Goal: Task Accomplishment & Management: Manage account settings

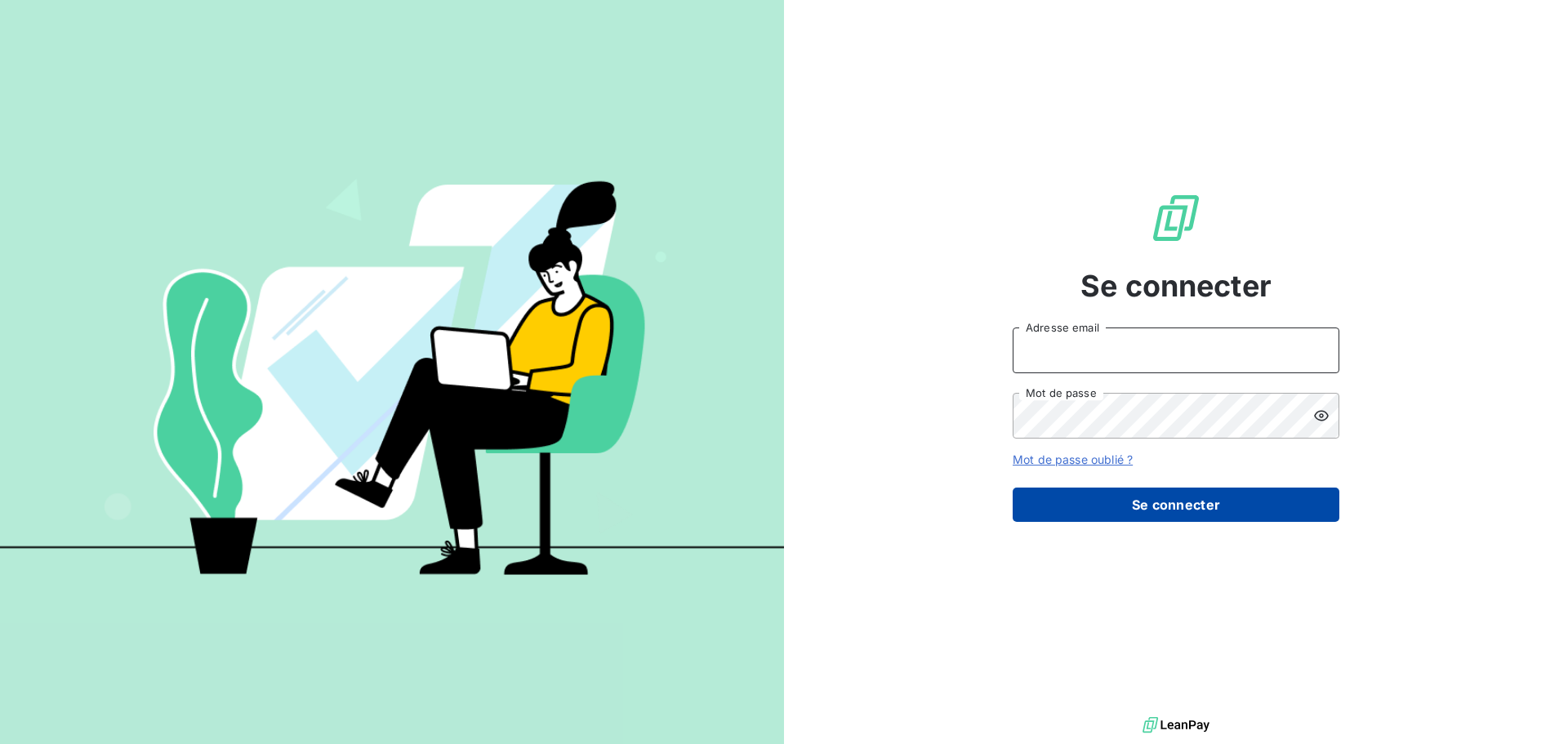
type input "[PERSON_NAME][EMAIL_ADDRESS][DOMAIN_NAME]"
click at [1197, 509] on button "Se connecter" at bounding box center [1176, 504] width 327 height 34
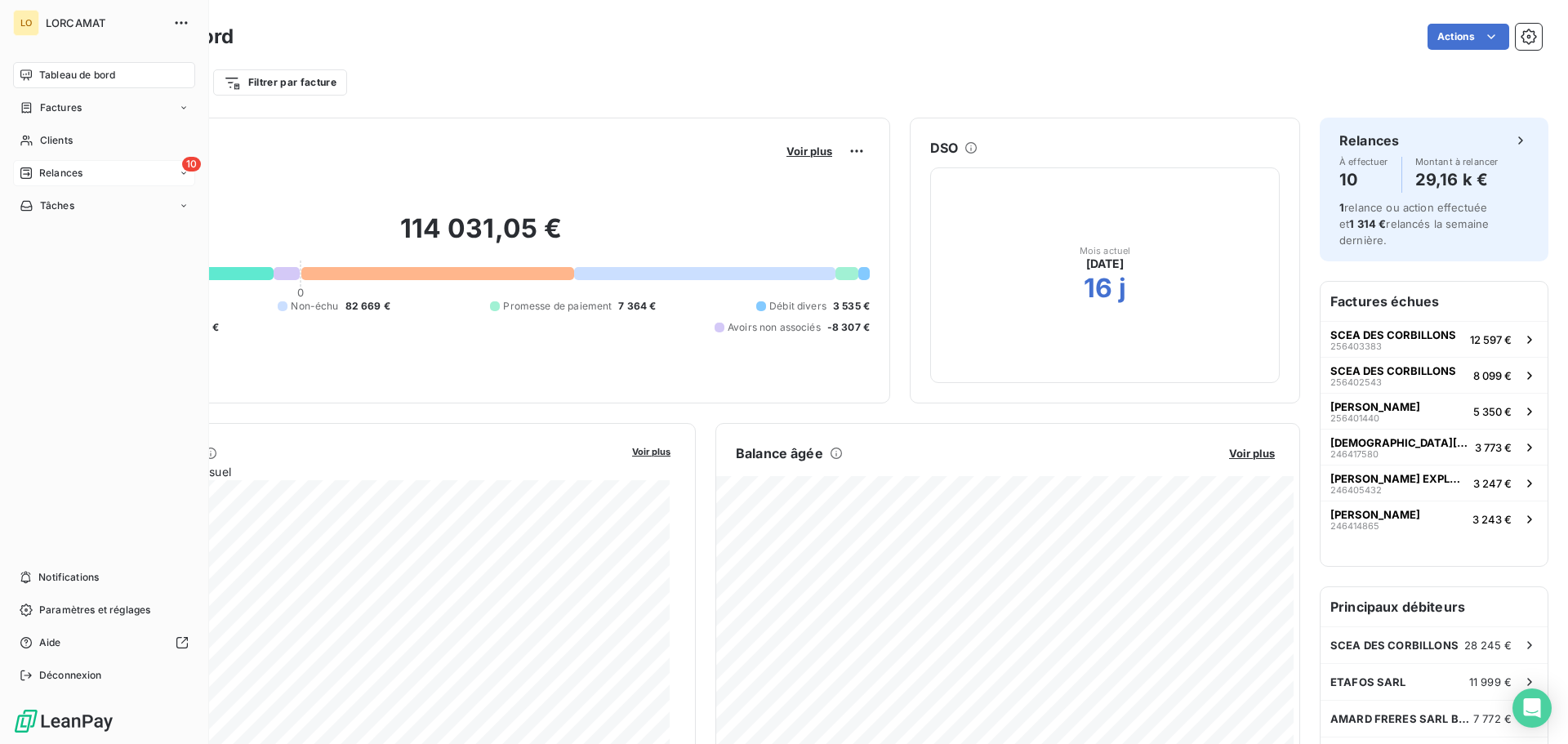
click at [76, 168] on span "Relances" at bounding box center [61, 172] width 44 height 14
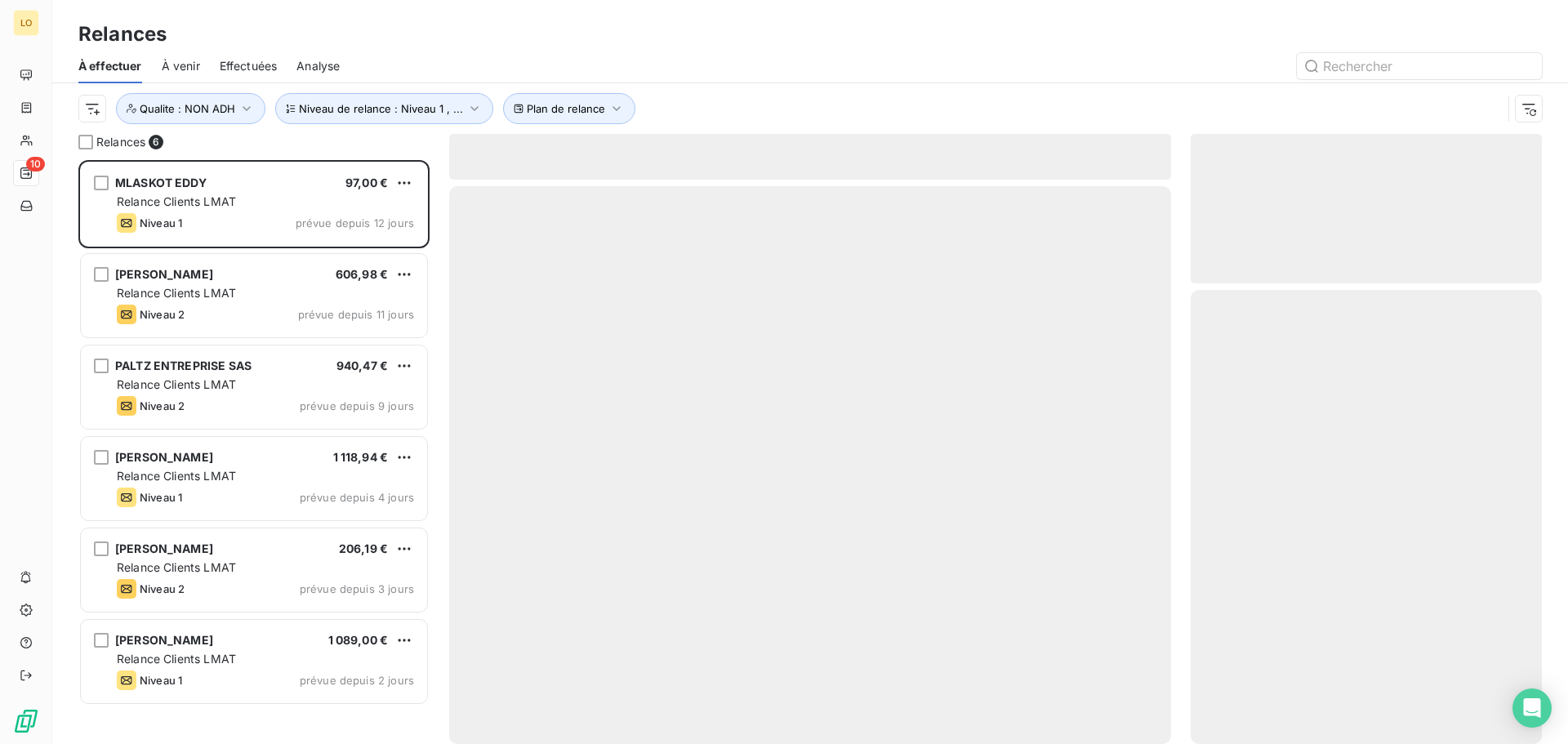
scroll to position [572, 338]
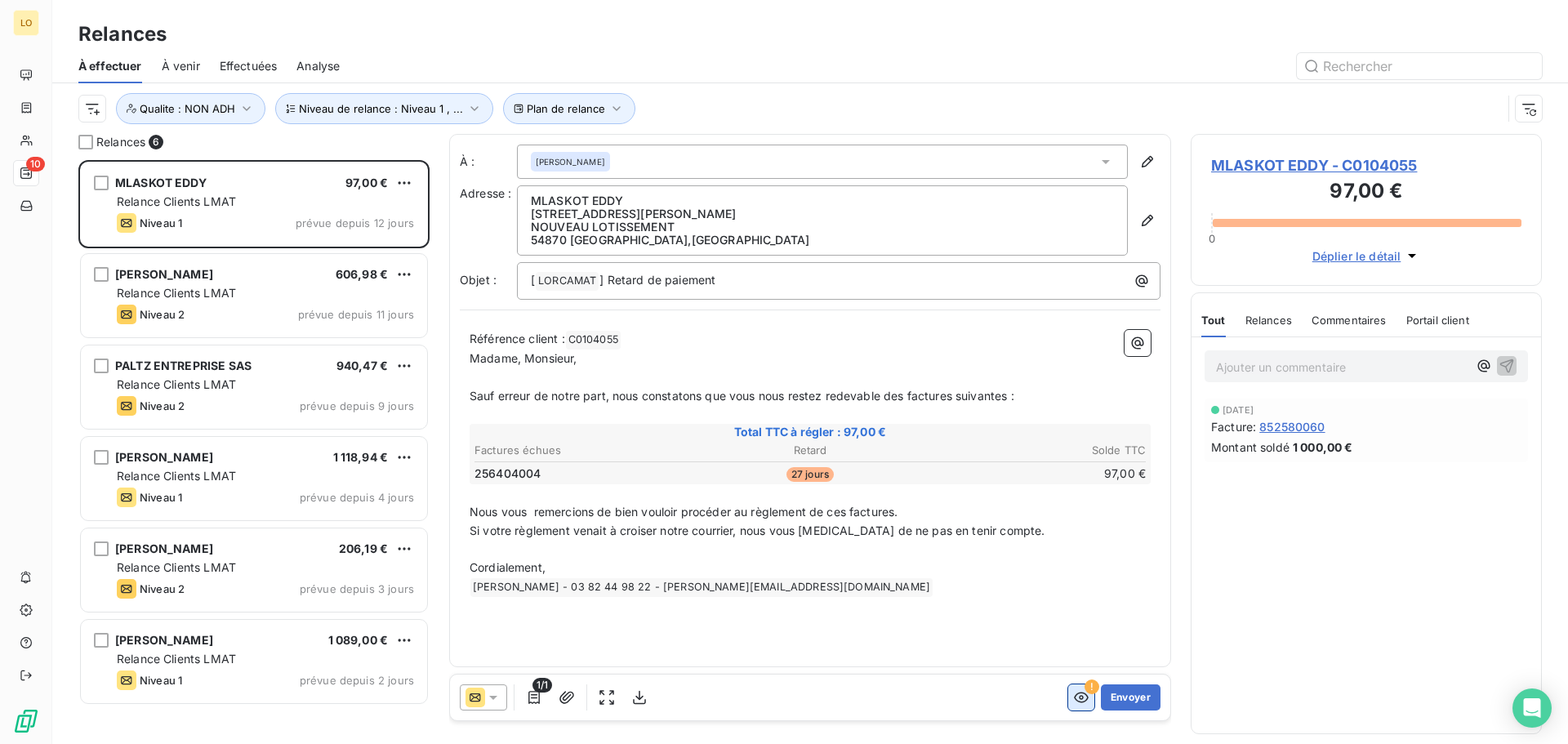
click at [1079, 696] on icon "button" at bounding box center [1080, 697] width 14 height 11
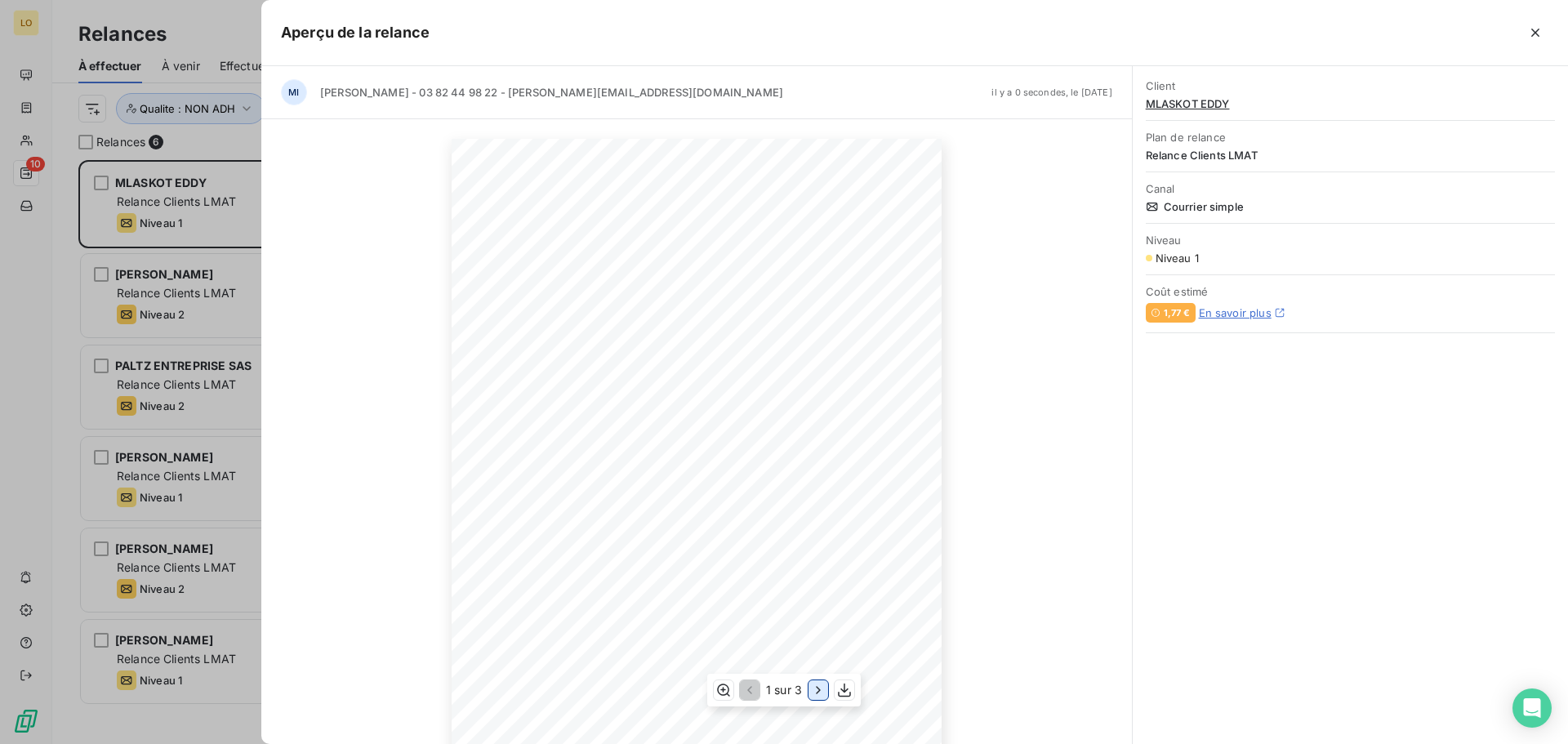
click at [819, 694] on icon "button" at bounding box center [817, 689] width 16 height 16
click at [819, 688] on icon "button" at bounding box center [819, 690] width 4 height 8
click at [1531, 33] on icon "button" at bounding box center [1534, 32] width 16 height 16
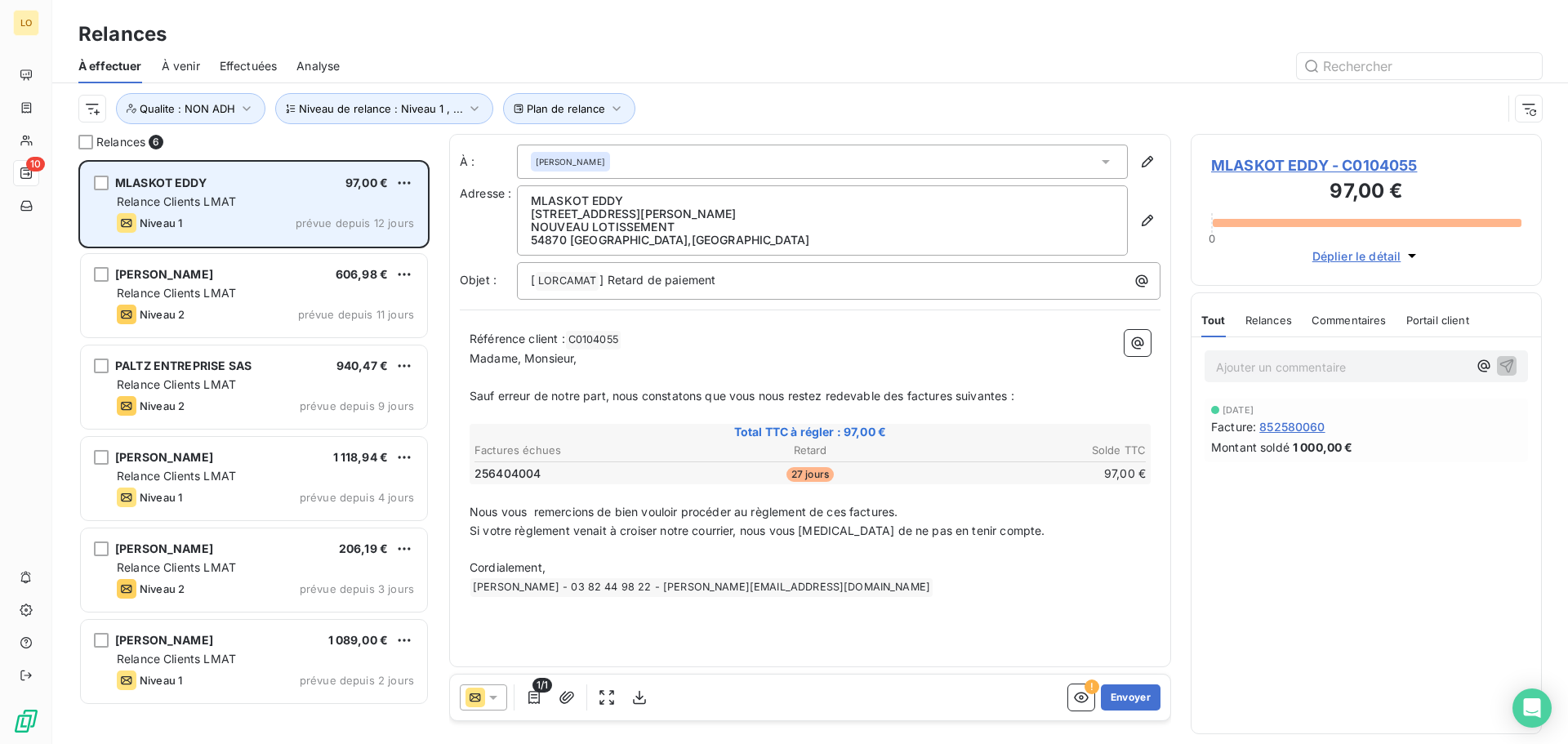
click at [244, 212] on div "[PERSON_NAME] 97,00 € Relance Clients LMAT Niveau 1 prévue depuis 12 jours" at bounding box center [254, 203] width 346 height 83
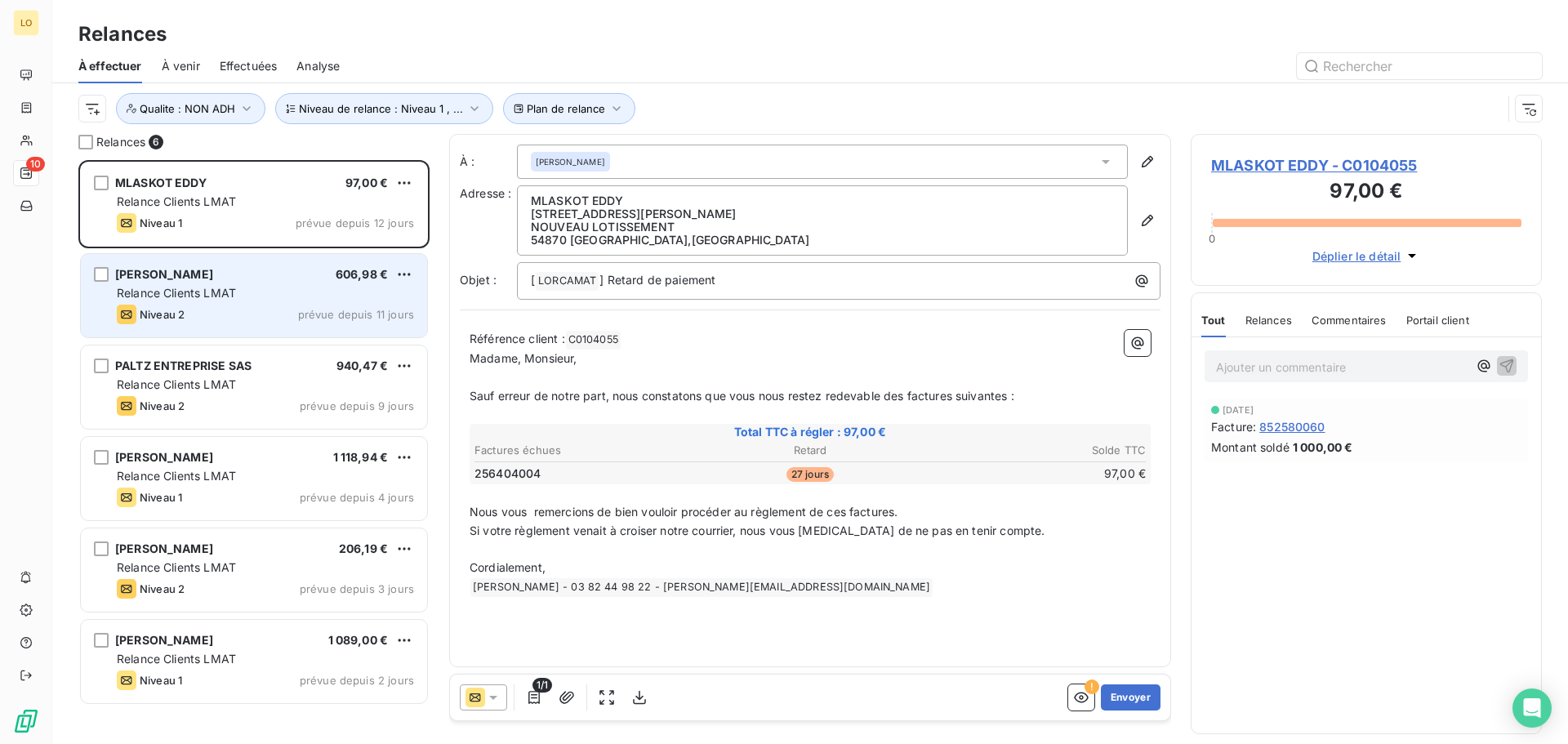
click at [271, 283] on div "CLEMANN PATISSERIE 606,98 € Relance Clients LMAT Niveau 2 prévue depuis 11 jours" at bounding box center [254, 295] width 346 height 83
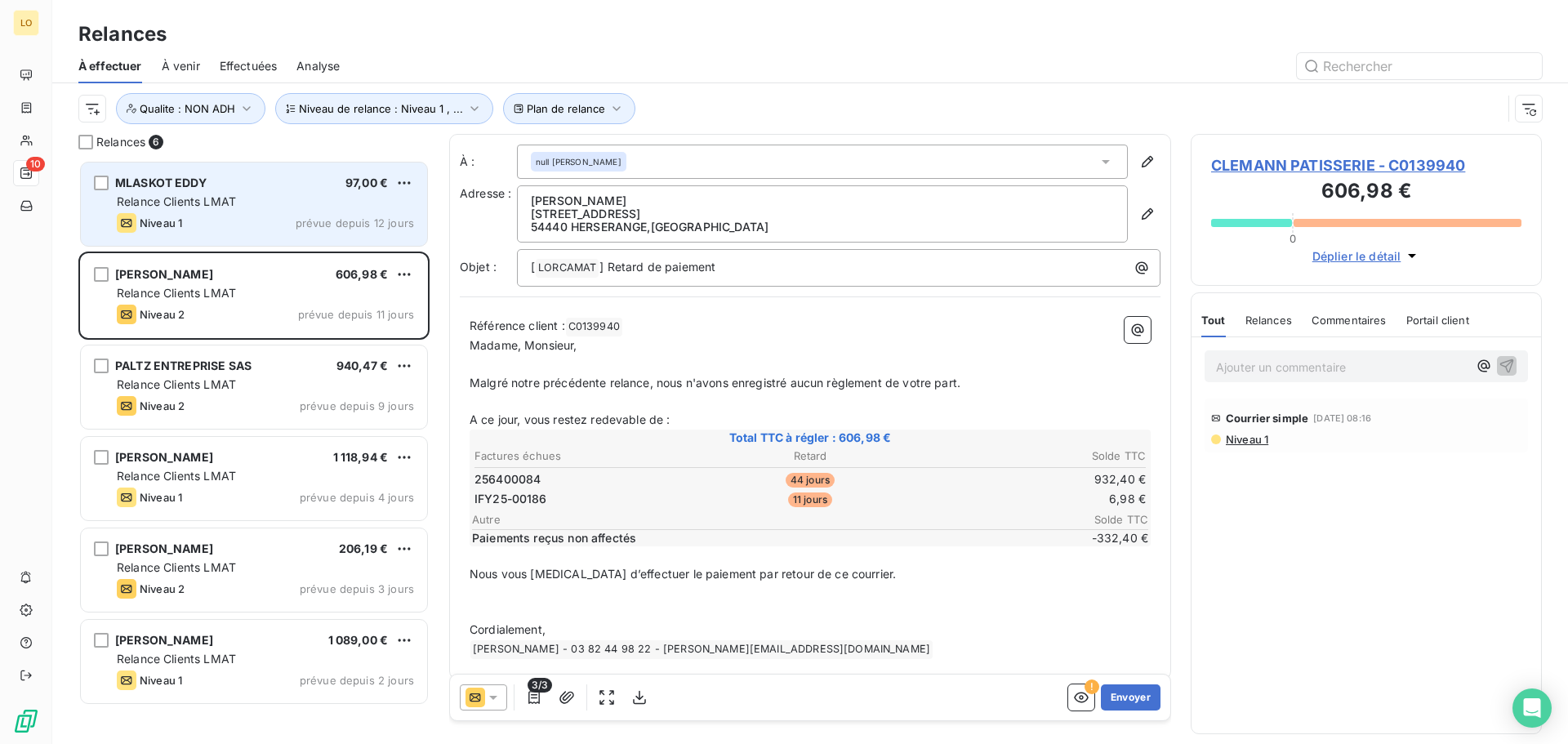
click at [279, 225] on div "Niveau 1 prévue depuis 12 jours" at bounding box center [265, 223] width 297 height 19
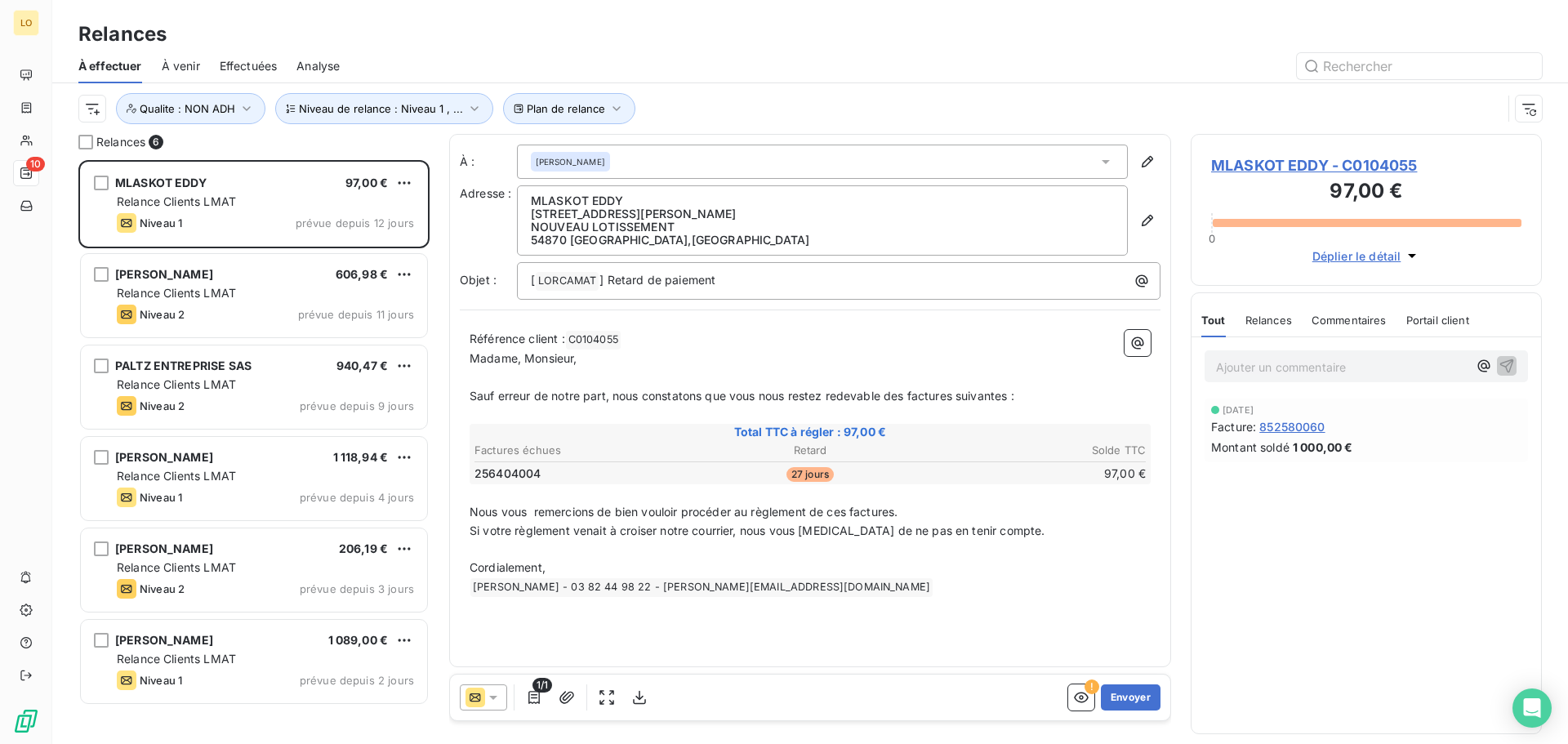
click at [307, 66] on span "Analyse" at bounding box center [318, 65] width 44 height 16
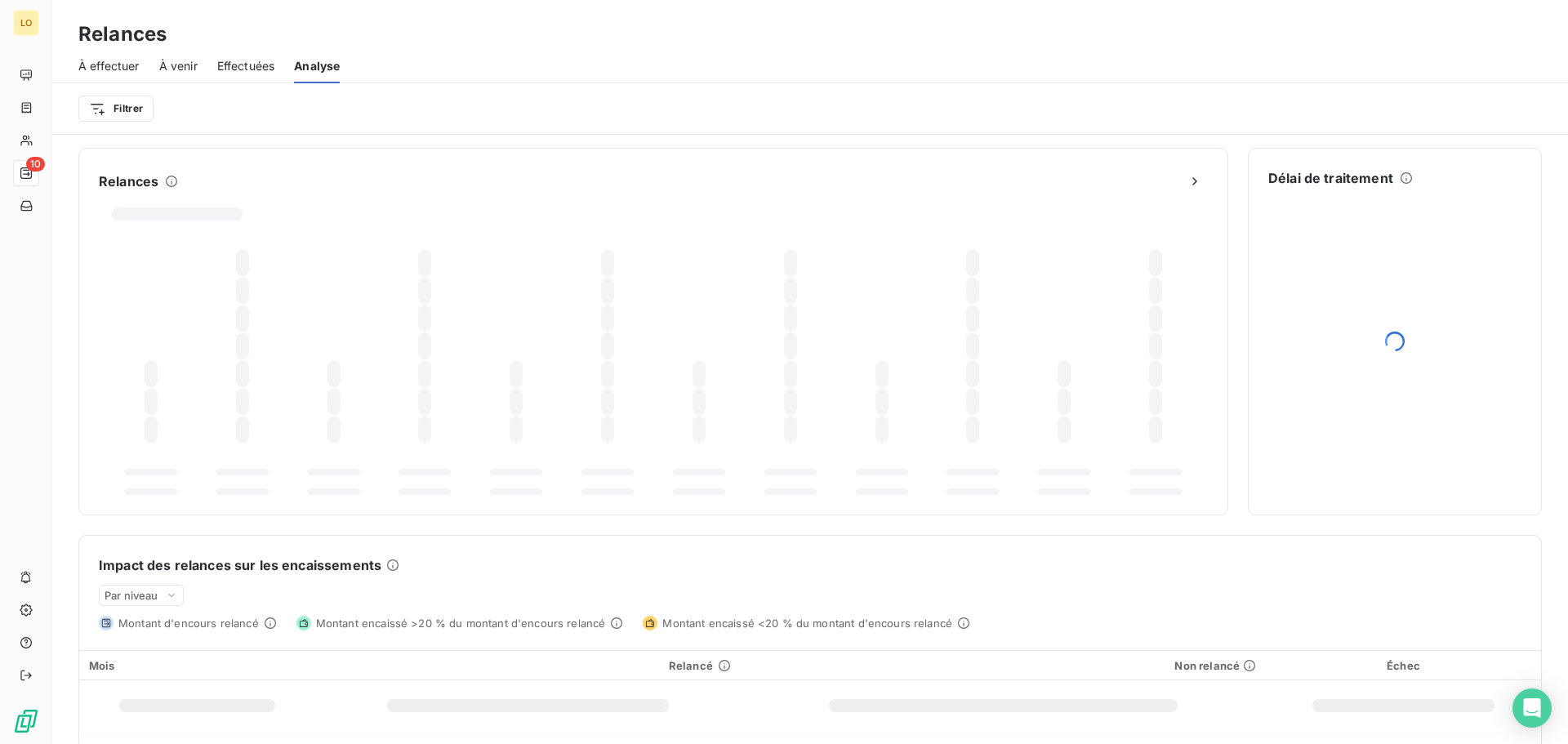
click at [239, 60] on span "Effectuées" at bounding box center [246, 65] width 58 height 16
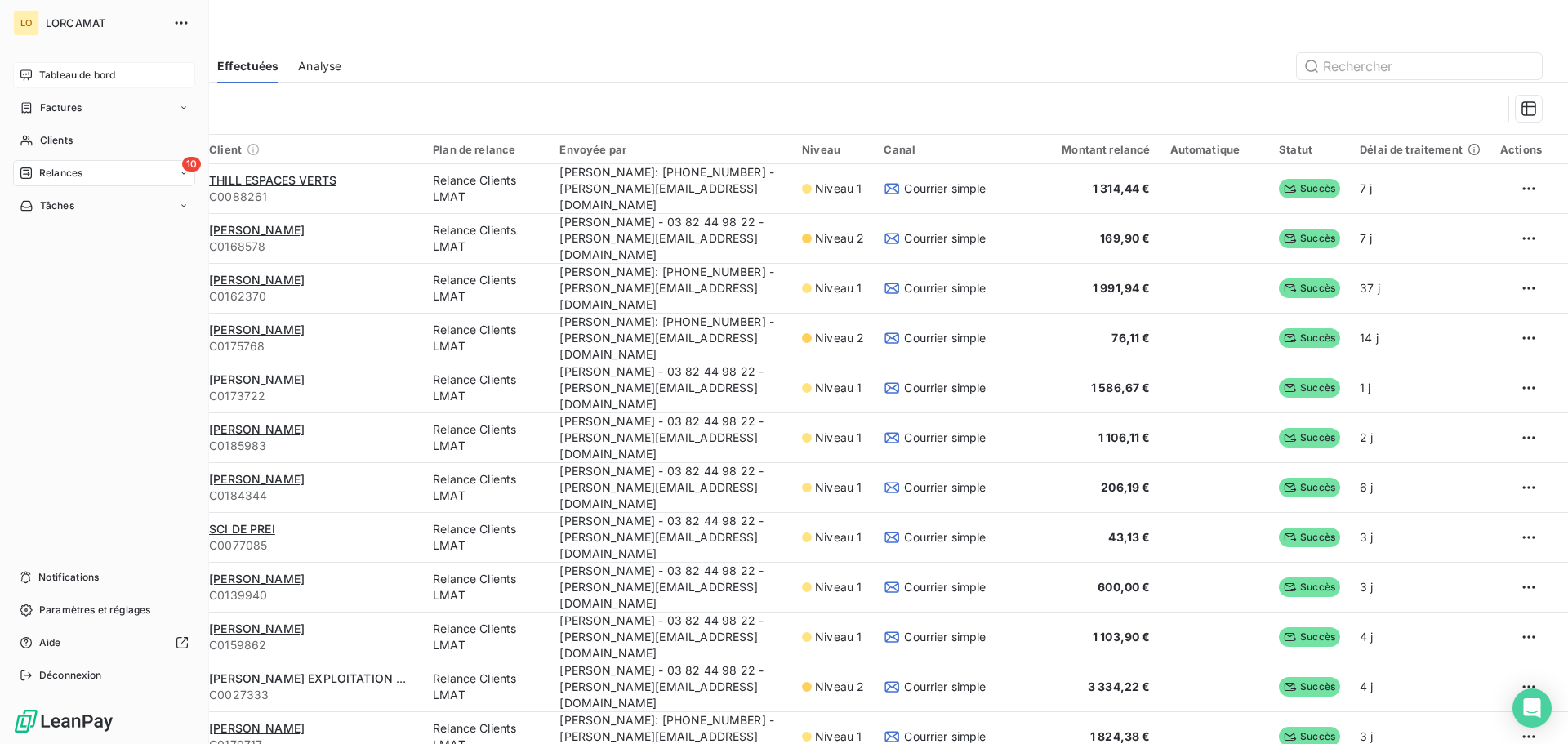
click at [101, 69] on span "Tableau de bord" at bounding box center [77, 75] width 76 height 14
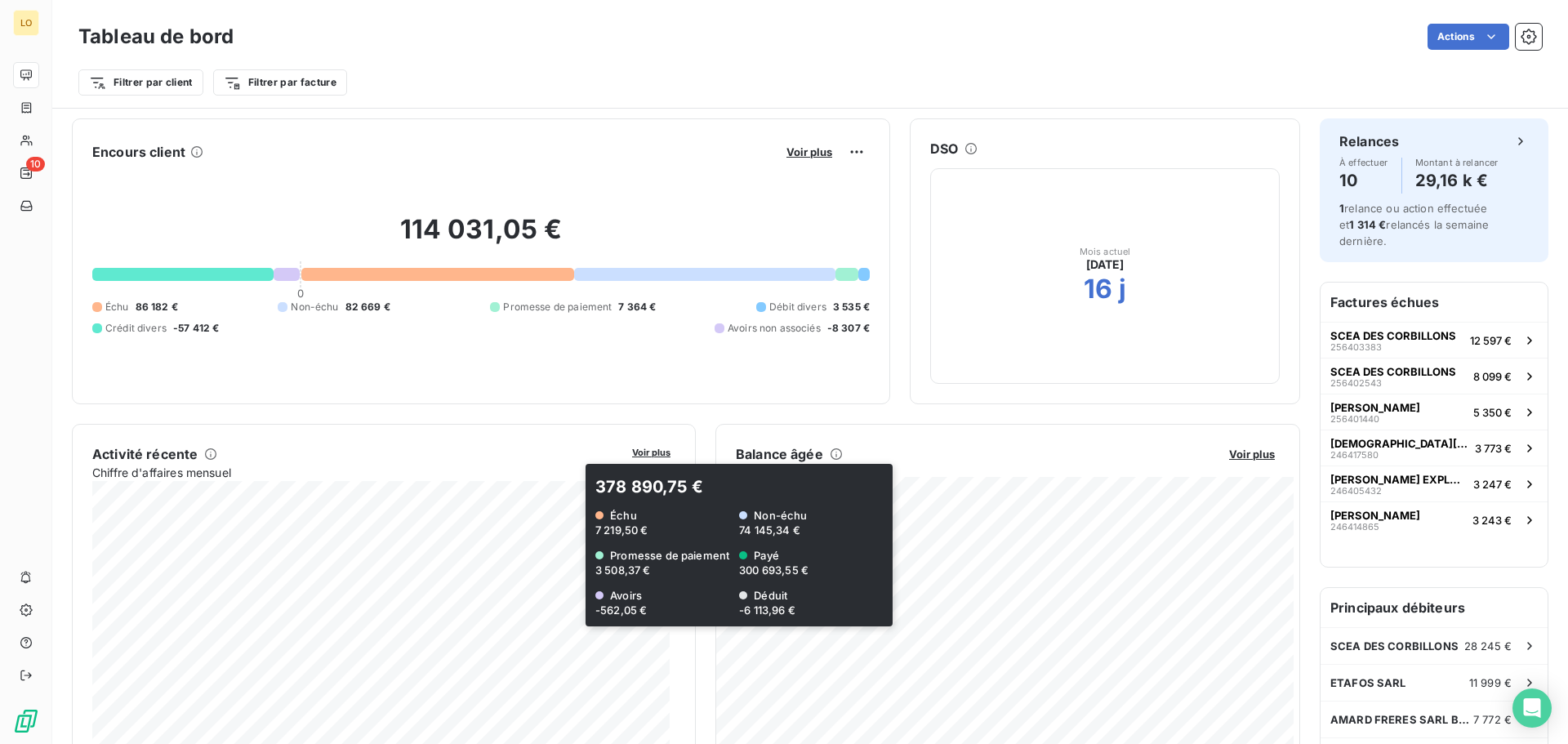
scroll to position [82, 0]
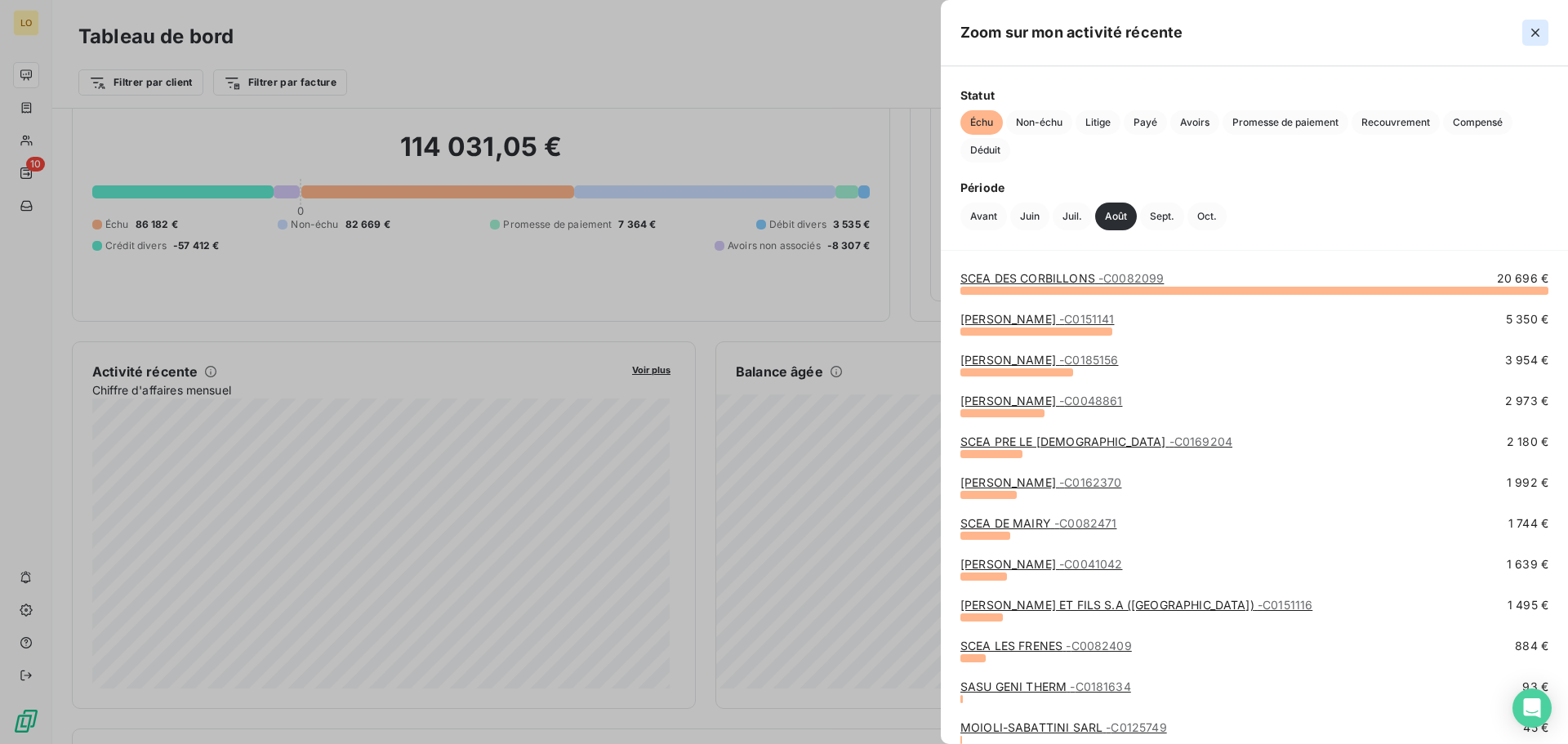
click at [1538, 35] on icon "button" at bounding box center [1535, 33] width 8 height 8
